Goal: Information Seeking & Learning: Learn about a topic

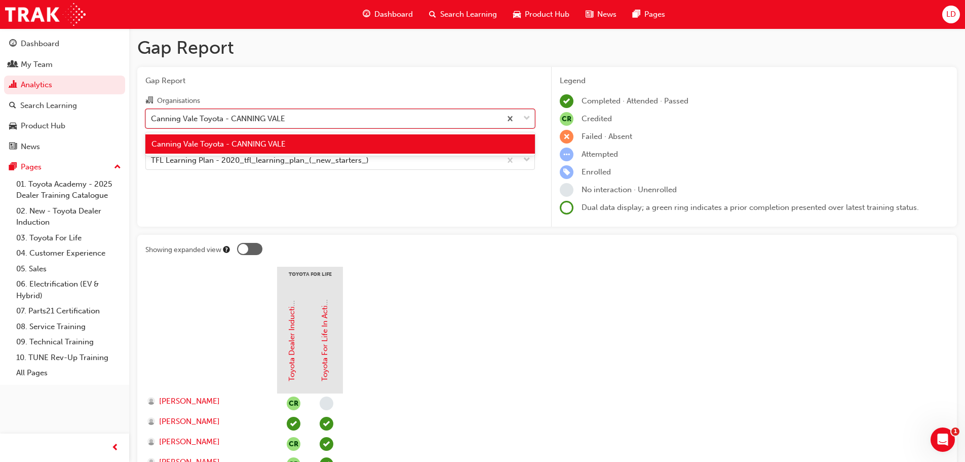
click at [229, 113] on div "Canning Vale Toyota - CANNING VALE" at bounding box center [218, 119] width 134 height 12
click at [152, 114] on input "Organisations option Canning Vale Toyota - CANNING VALE focused, 1 of 1. 1 resu…" at bounding box center [151, 118] width 1 height 9
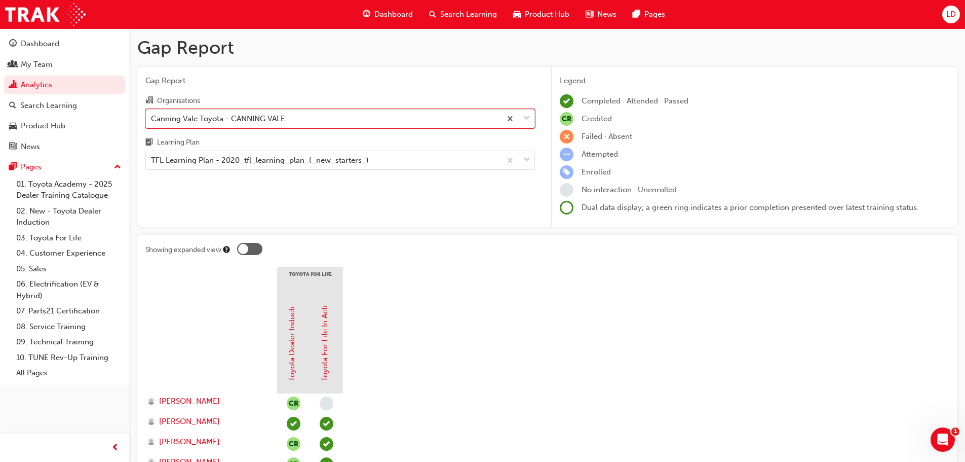
click at [229, 113] on div "Canning Vale Toyota - CANNING VALE" at bounding box center [218, 119] width 134 height 12
click at [152, 114] on input "Organisations 0 results available. Select is focused ,type to refine list, pres…" at bounding box center [151, 118] width 1 height 9
click at [251, 249] on div at bounding box center [249, 249] width 25 height 12
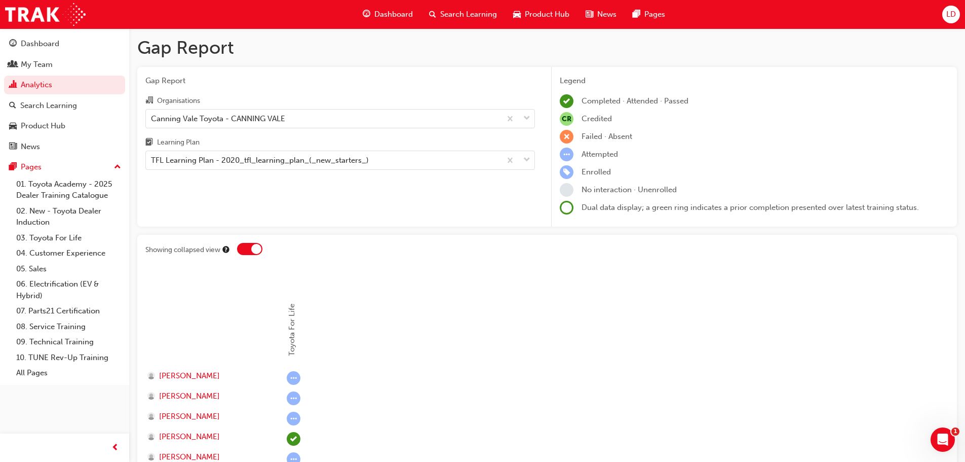
click at [242, 249] on div at bounding box center [249, 249] width 25 height 12
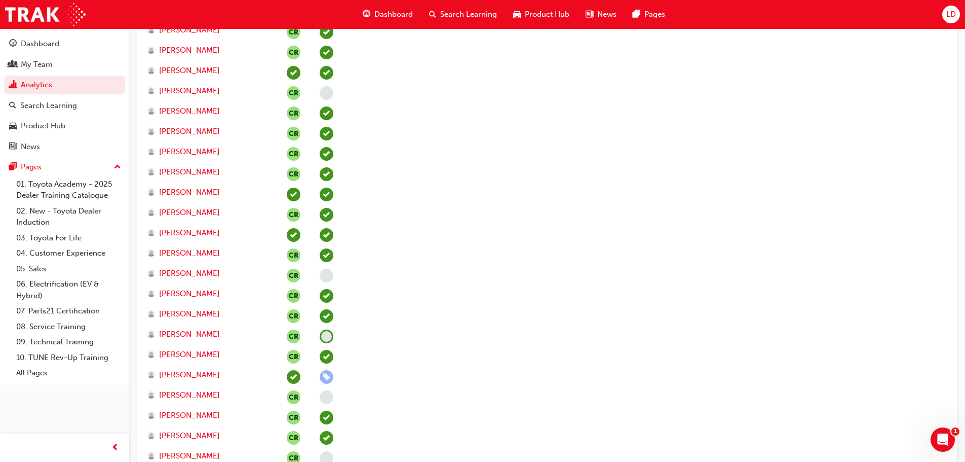
scroll to position [456, 0]
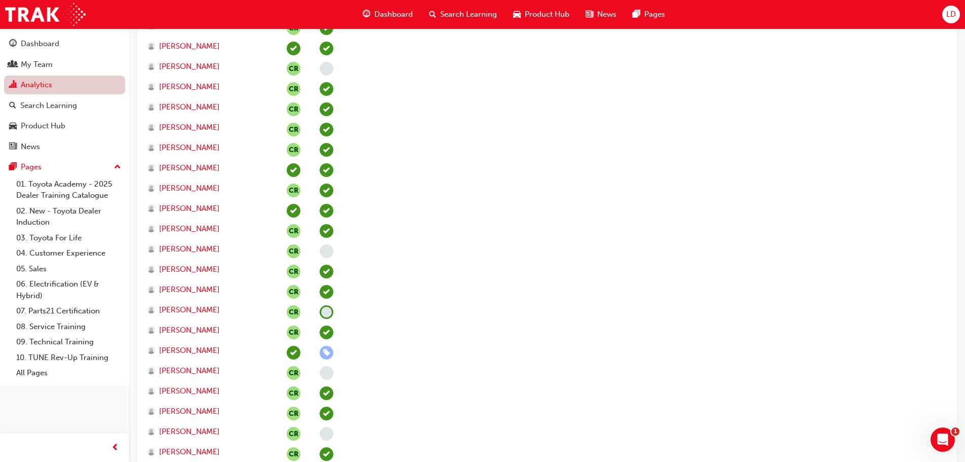
click at [48, 90] on link "Analytics" at bounding box center [64, 85] width 121 height 19
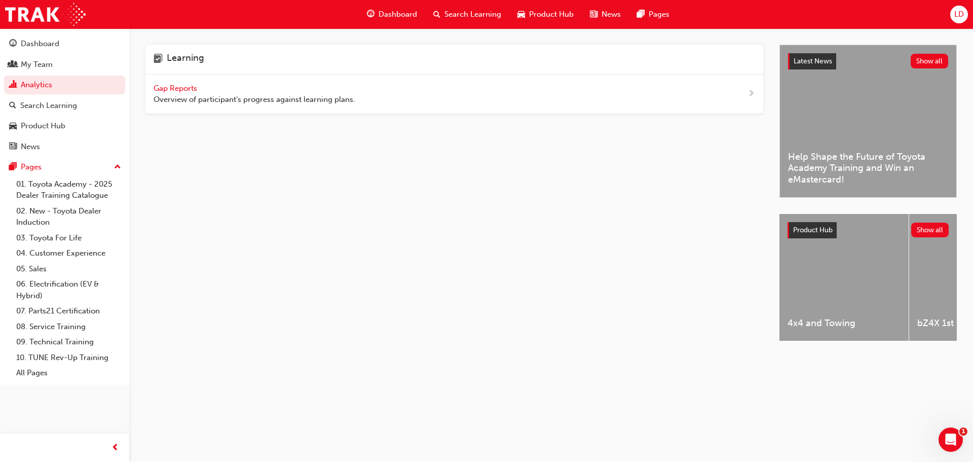
click at [166, 87] on span "Gap Reports" at bounding box center [177, 88] width 46 height 9
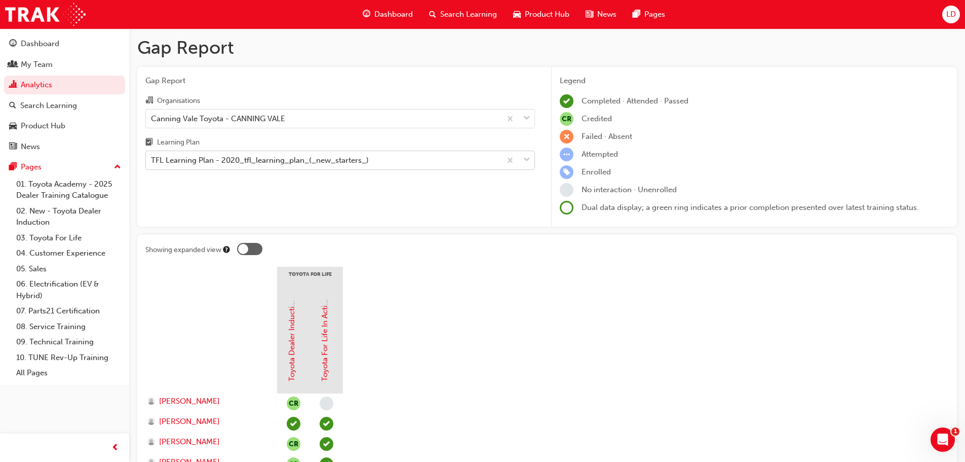
click at [311, 159] on div "TFL Learning Plan - 2020_tfl_learning_plan_(_new_starters_)" at bounding box center [260, 161] width 218 height 12
click at [152, 159] on input "Learning Plan TFL Learning Plan - 2020_tfl_learning_plan_(_new_starters_)" at bounding box center [151, 160] width 1 height 9
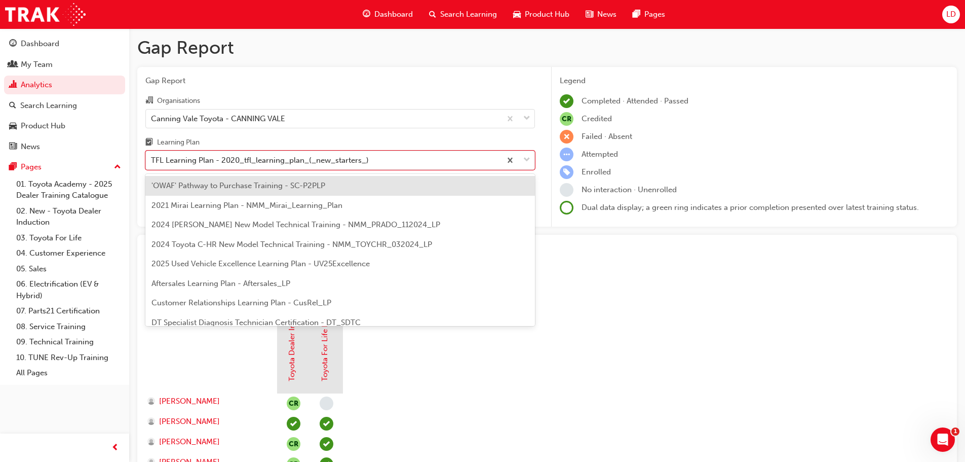
click at [211, 264] on span "2025 Used Vehicle Excellence Learning Plan - UV25Excellence" at bounding box center [261, 263] width 218 height 9
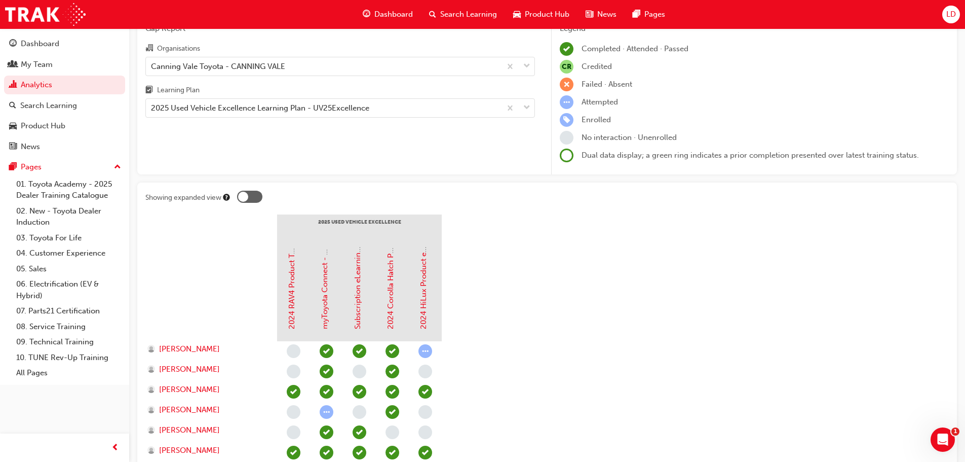
scroll to position [101, 0]
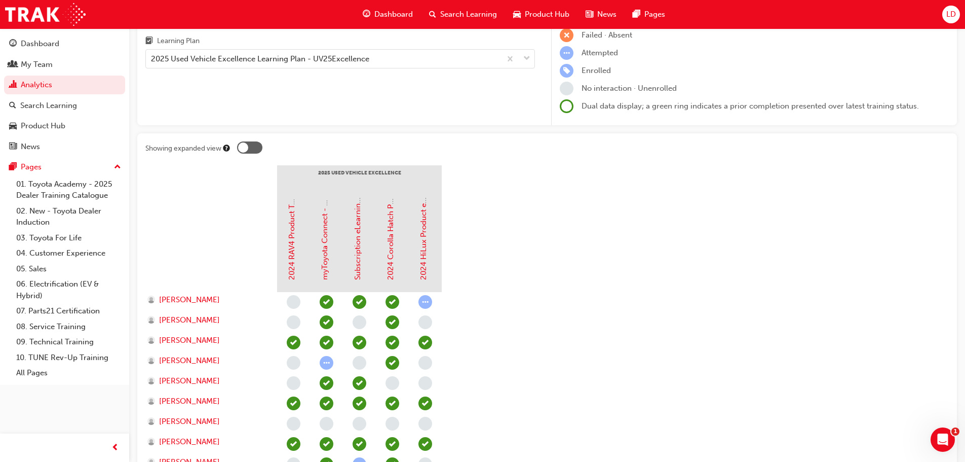
drag, startPoint x: 254, startPoint y: 156, endPoint x: 256, endPoint y: 150, distance: 5.9
click at [254, 155] on div at bounding box center [593, 149] width 712 height 16
click at [256, 148] on div at bounding box center [249, 147] width 25 height 12
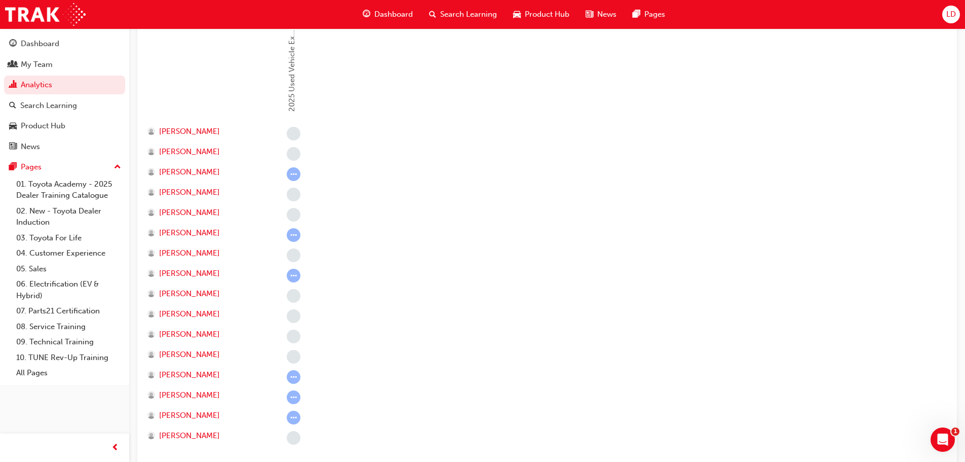
scroll to position [152, 0]
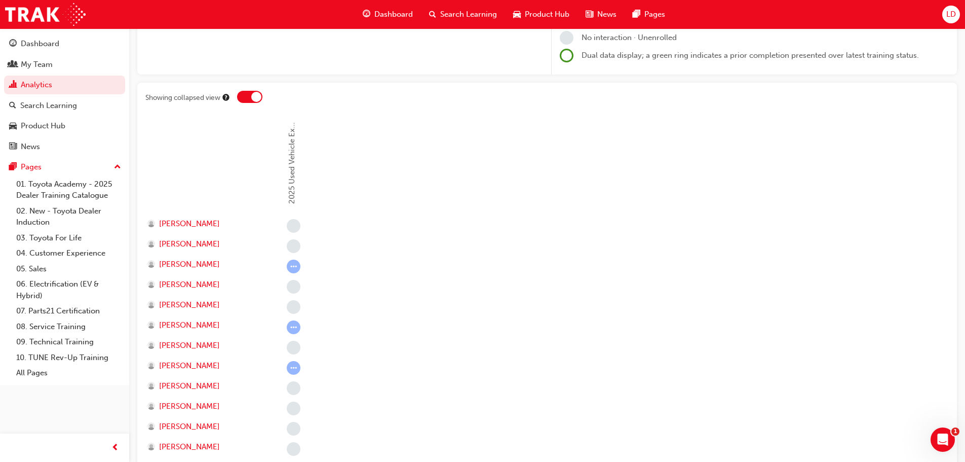
click at [241, 100] on div at bounding box center [249, 97] width 25 height 12
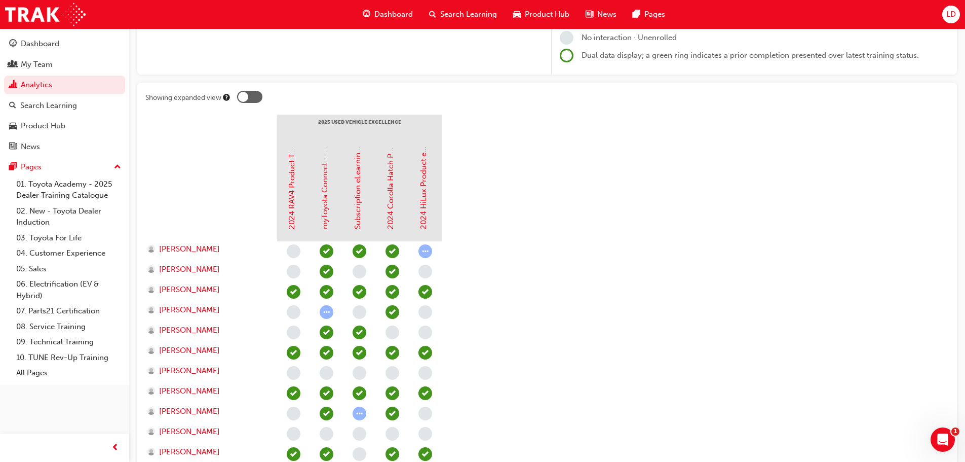
scroll to position [0, 0]
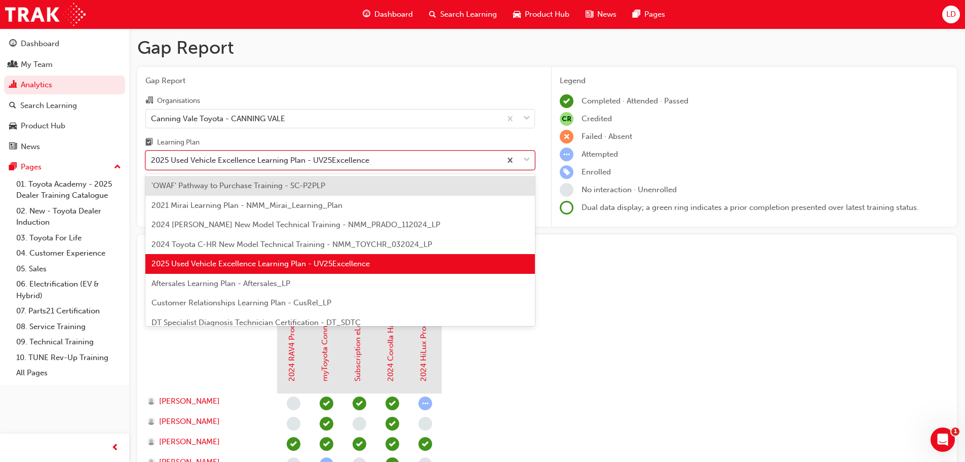
click at [189, 166] on div "2025 Used Vehicle Excellence Learning Plan - UV25Excellence" at bounding box center [323, 161] width 355 height 18
click at [152, 164] on input "Learning Plan option 2025 Used Vehicle Excellence Learning Plan - UV25Excellenc…" at bounding box center [151, 160] width 1 height 9
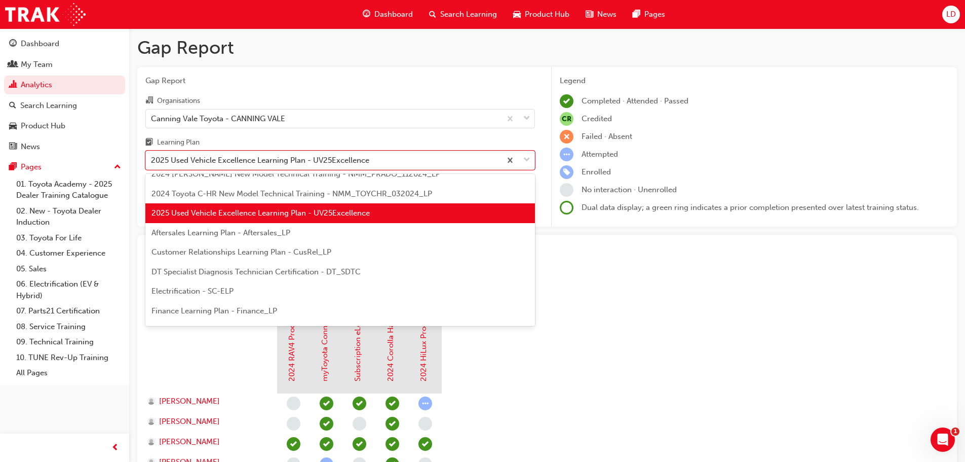
click at [310, 238] on div "Aftersales Learning Plan - Aftersales_LP" at bounding box center [340, 233] width 390 height 20
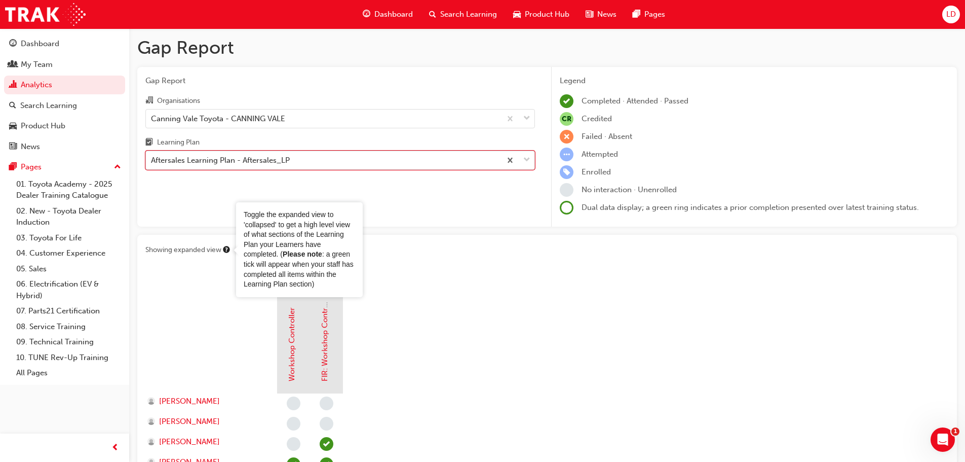
click at [318, 163] on div "Aftersales Learning Plan - Aftersales_LP" at bounding box center [323, 161] width 355 height 18
click at [152, 163] on input "Learning Plan option Aftersales Learning Plan - Aftersales_LP, selected. 0 resu…" at bounding box center [151, 160] width 1 height 9
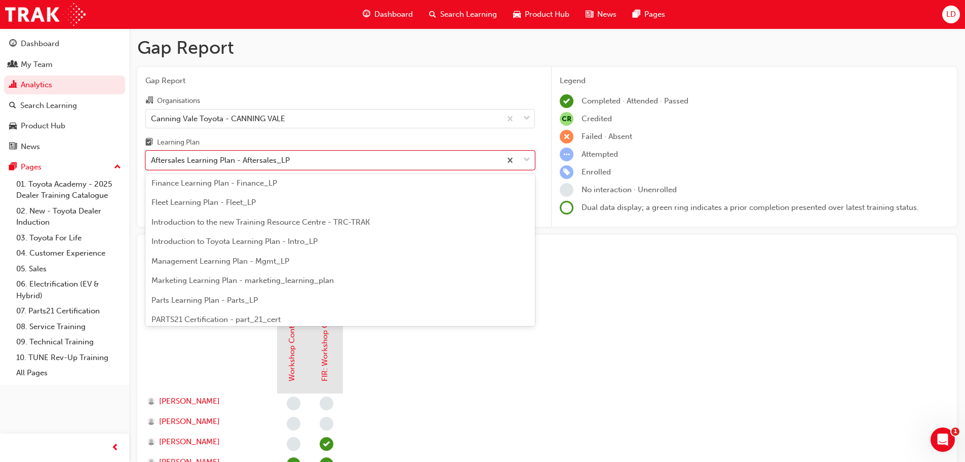
scroll to position [203, 0]
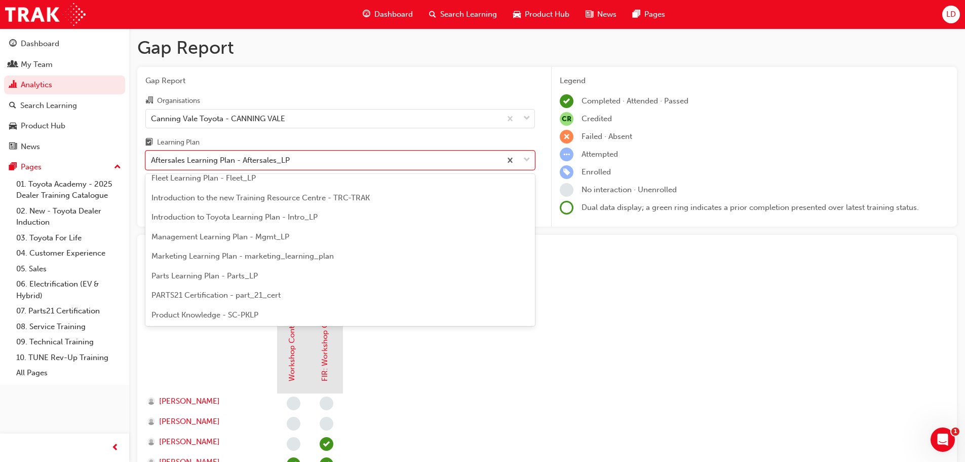
click at [291, 242] on div "Management Learning Plan - Mgmt_LP" at bounding box center [340, 237] width 390 height 20
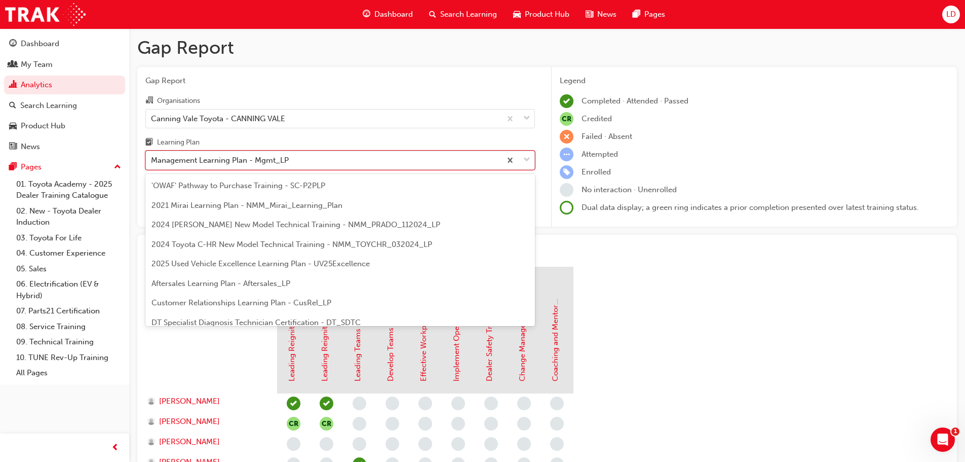
click at [315, 158] on div "Management Learning Plan - Mgmt_LP" at bounding box center [323, 161] width 355 height 18
click at [152, 158] on input "Learning Plan option Management Learning Plan - Mgmt_LP, selected. option Manag…" at bounding box center [151, 160] width 1 height 9
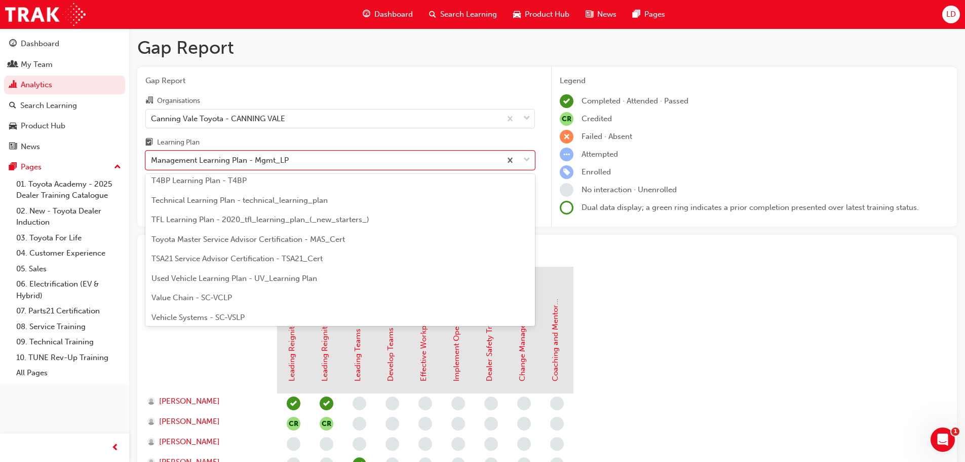
scroll to position [437, 0]
click at [53, 241] on link "03. Toyota For Life" at bounding box center [68, 238] width 113 height 16
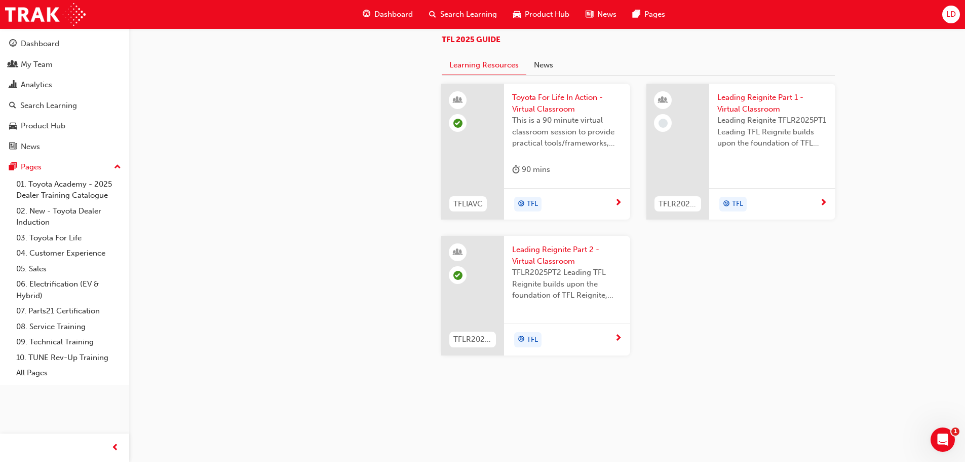
click at [730, 149] on span "Leading Reignite TFLR2025PT1 Leading TFL Reignite builds upon the foundation of…" at bounding box center [773, 132] width 110 height 34
